Goal: Navigation & Orientation: Understand site structure

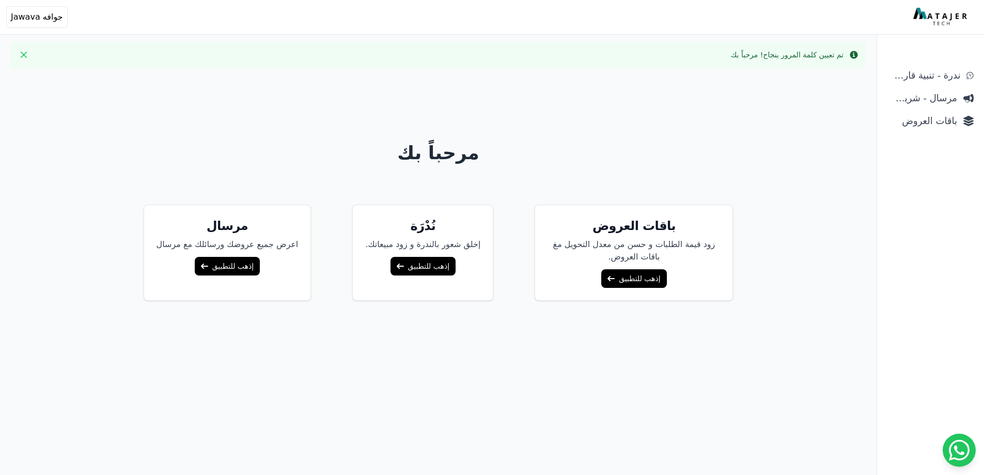
click at [636, 273] on link "إذهب للتطبيق" at bounding box center [633, 278] width 65 height 19
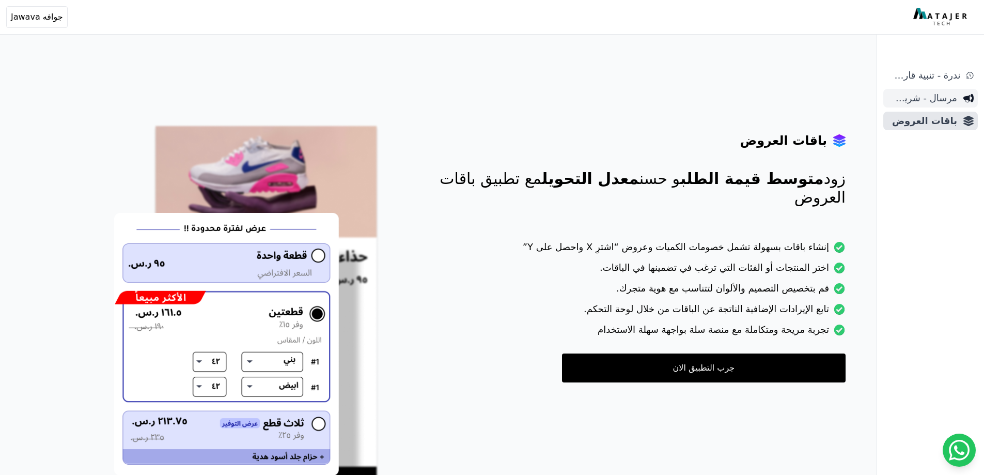
click at [922, 93] on span "مرسال - شريط دعاية" at bounding box center [922, 98] width 70 height 14
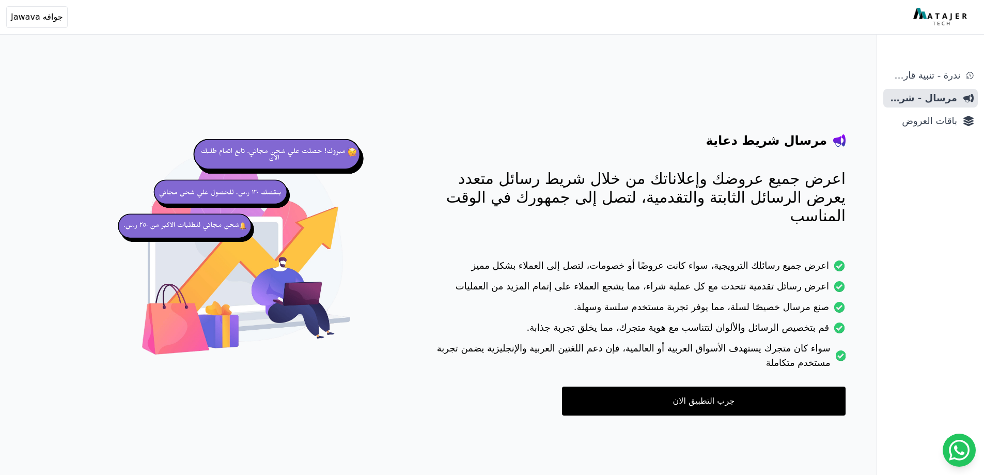
click at [718, 391] on link "جرب التطبيق الان" at bounding box center [704, 400] width 284 height 29
click at [919, 76] on span "ندرة - تنبية قارب علي النفاذ" at bounding box center [923, 75] width 73 height 14
